Goal: Information Seeking & Learning: Learn about a topic

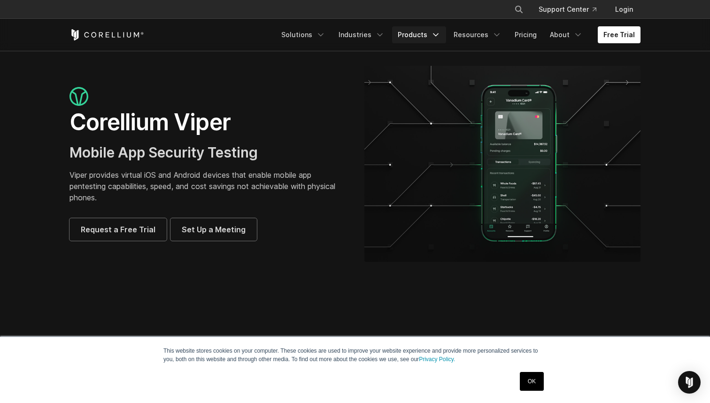
click at [412, 37] on link "Products" at bounding box center [419, 34] width 54 height 17
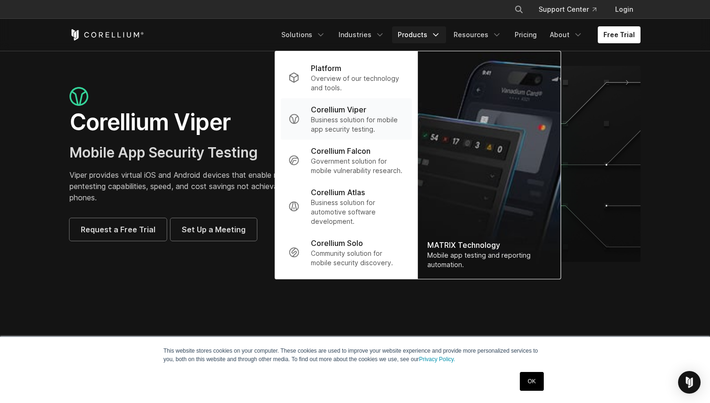
click at [355, 110] on p "Corellium Viper" at bounding box center [338, 109] width 55 height 11
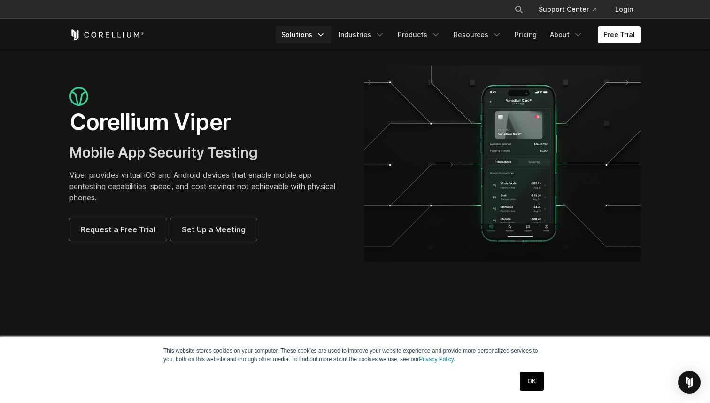
click at [312, 34] on link "Solutions" at bounding box center [303, 34] width 55 height 17
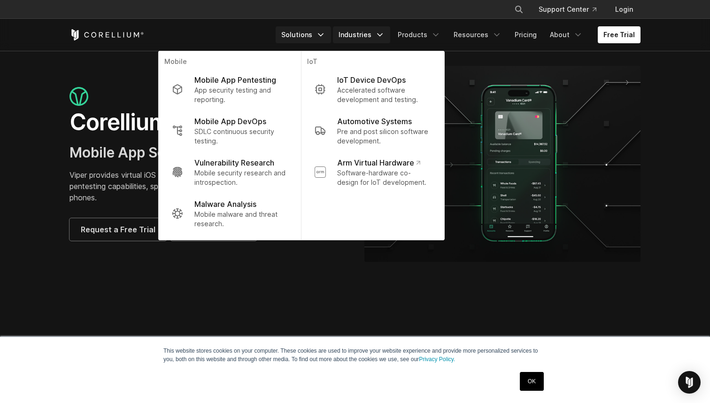
click at [372, 36] on link "Industries" at bounding box center [361, 34] width 57 height 17
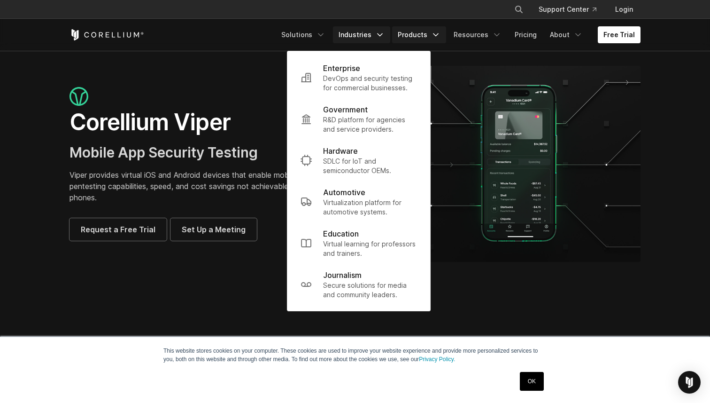
click at [405, 39] on link "Products" at bounding box center [419, 34] width 54 height 17
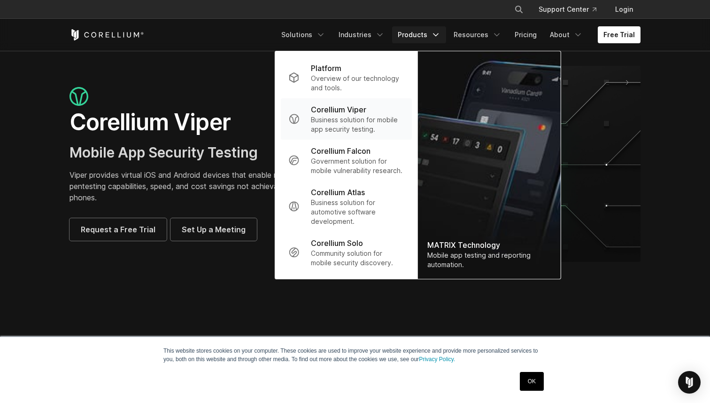
click at [356, 107] on p "Corellium Viper" at bounding box center [338, 109] width 55 height 11
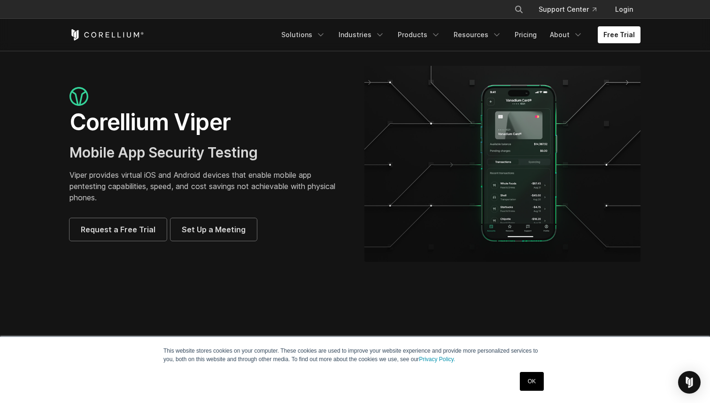
click at [537, 377] on link "OK" at bounding box center [532, 381] width 24 height 19
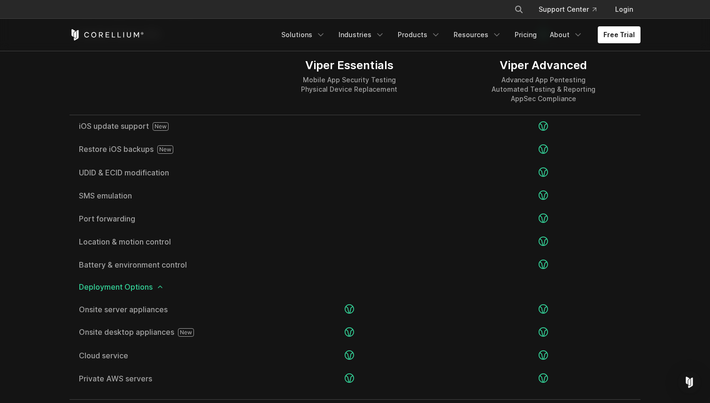
scroll to position [1751, 0]
click at [243, 81] on div at bounding box center [161, 81] width 183 height 68
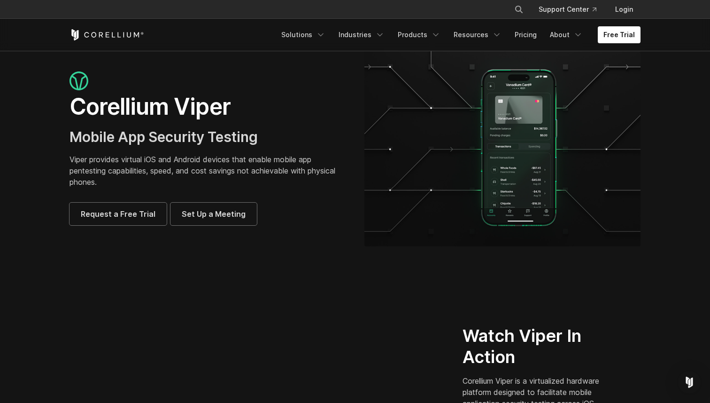
scroll to position [0, 0]
